Goal: Find specific page/section: Find specific page/section

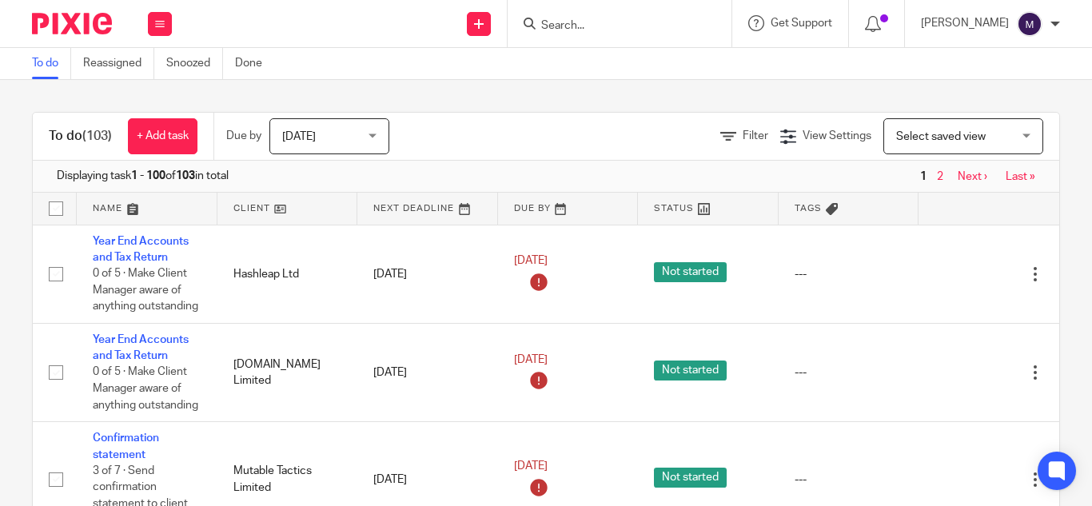
click at [592, 21] on input "Search" at bounding box center [611, 26] width 144 height 14
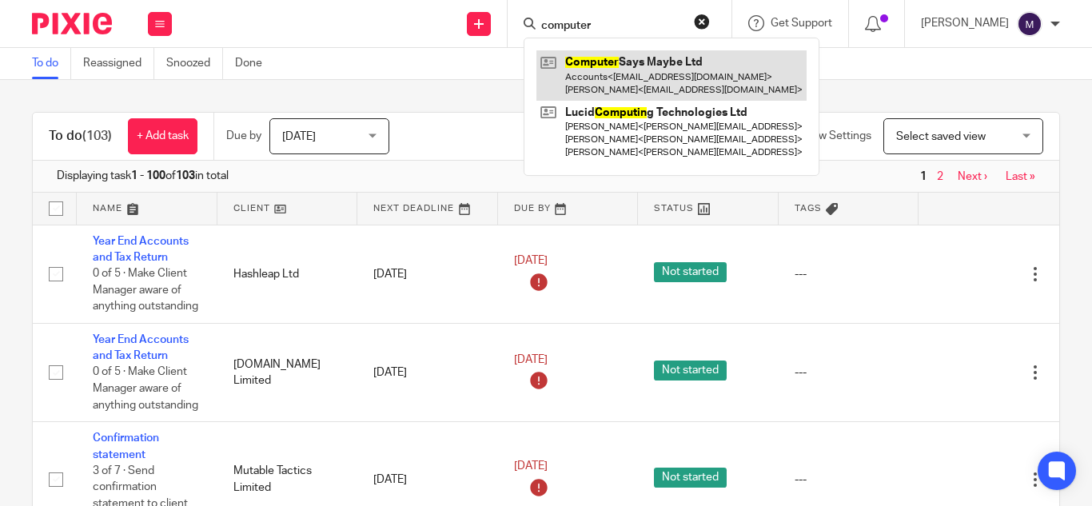
type input "computer"
click at [667, 69] on link at bounding box center [671, 75] width 270 height 50
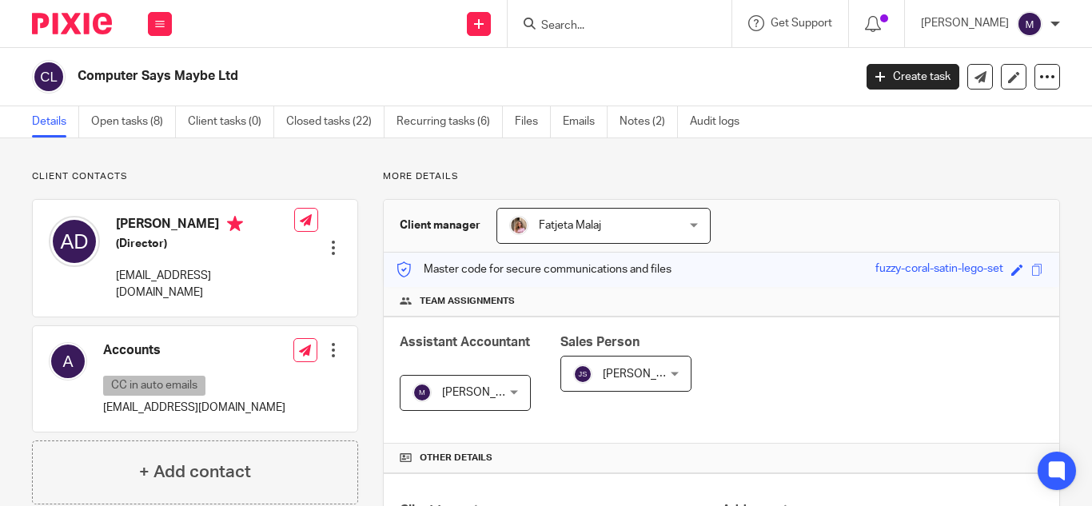
click at [1022, 277] on div "Save fuzzy-coral-satin-lego-set" at bounding box center [961, 270] width 172 height 18
click at [1031, 269] on span at bounding box center [1037, 270] width 12 height 12
